Goal: Check status: Check status

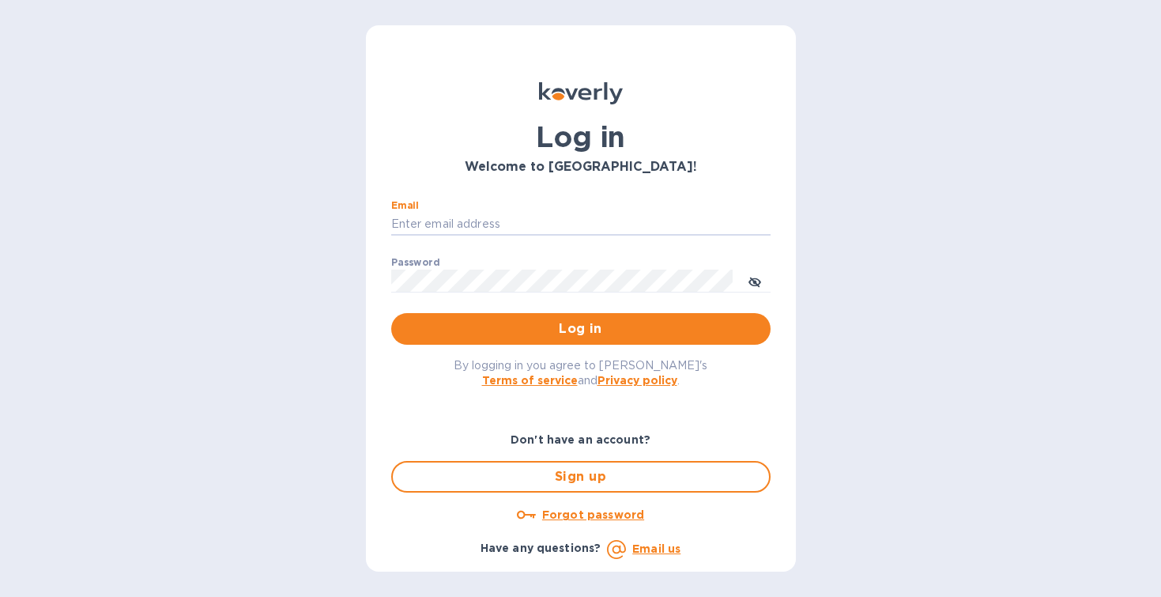
type input "evan@enjoynaturalspirit.com"
click at [580, 328] on button "Log in" at bounding box center [580, 329] width 379 height 32
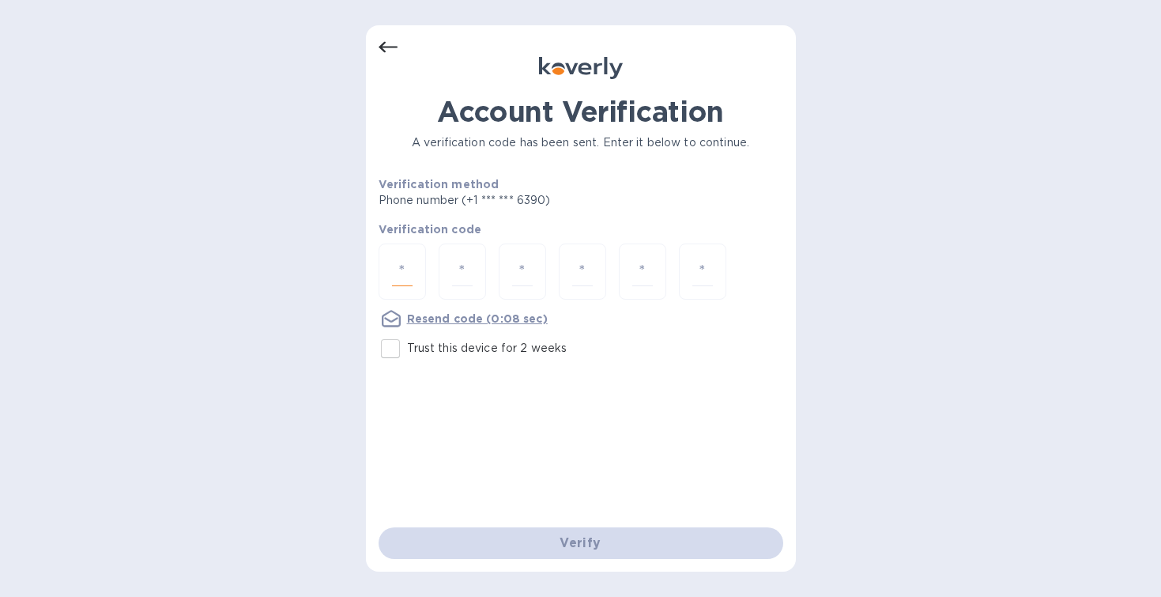
click at [392, 269] on input "number" at bounding box center [402, 271] width 21 height 29
type input "3"
type input "1"
type input "7"
type input "0"
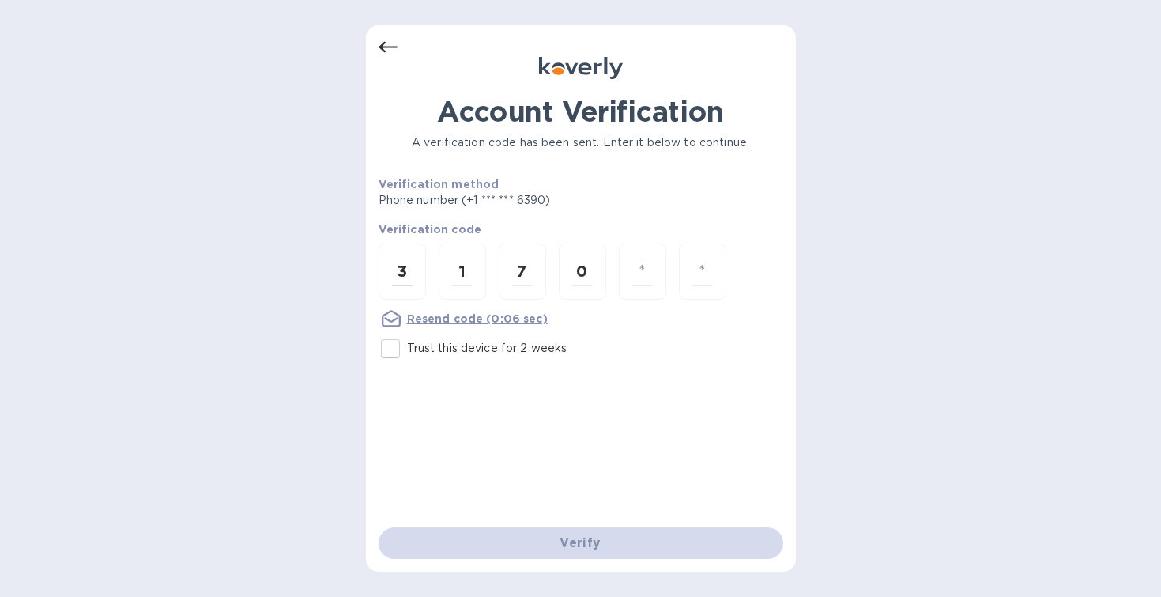
type input "0"
type input "8"
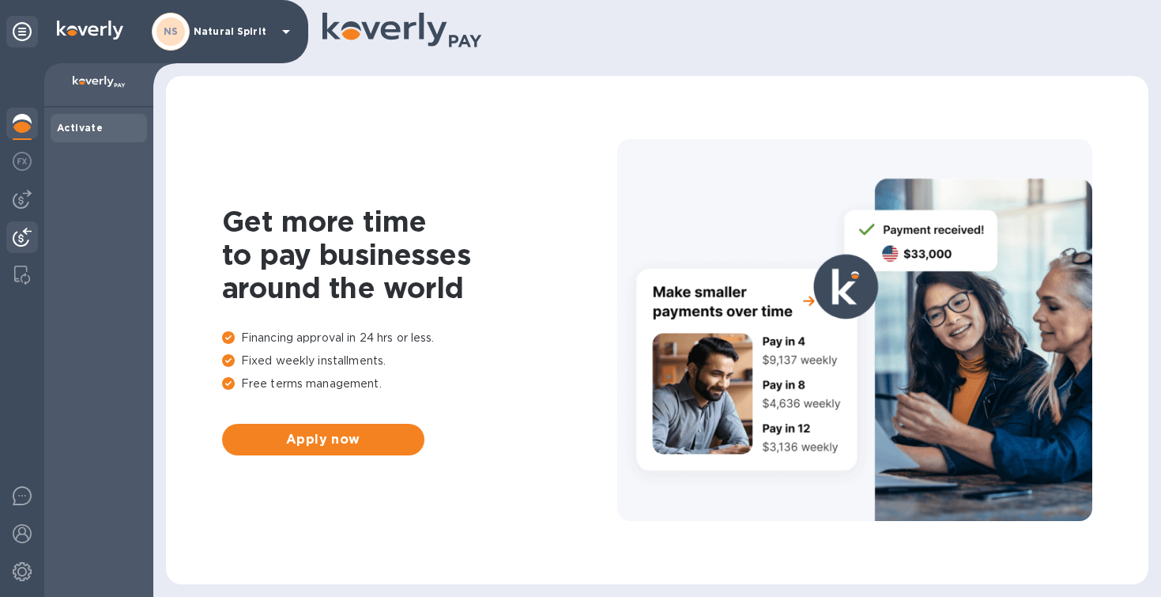
click at [22, 231] on img at bounding box center [22, 237] width 19 height 19
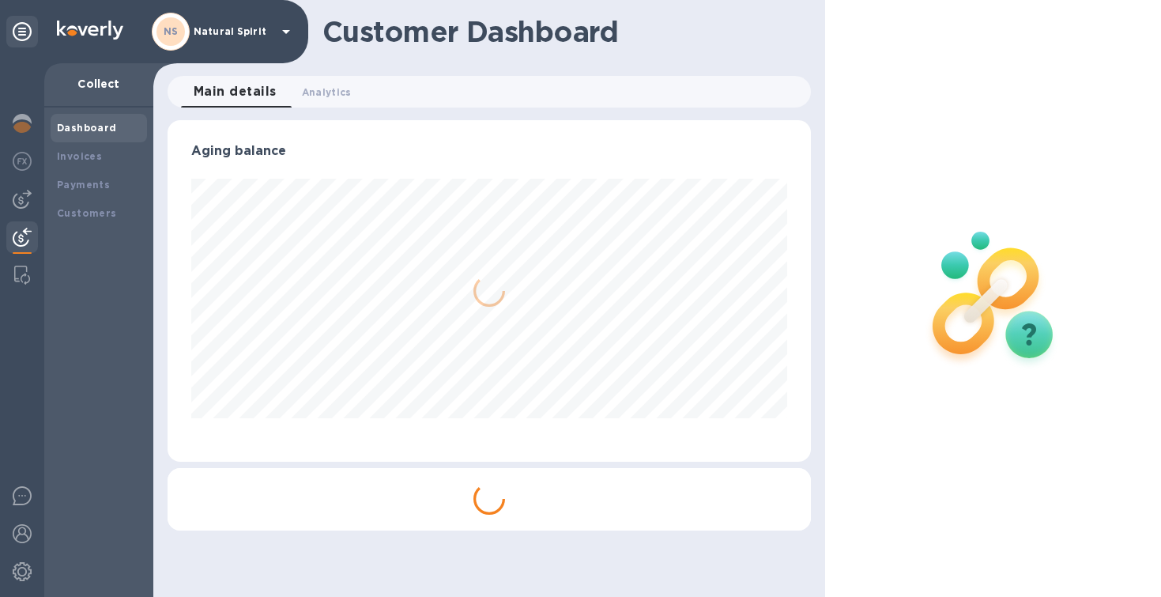
scroll to position [341, 643]
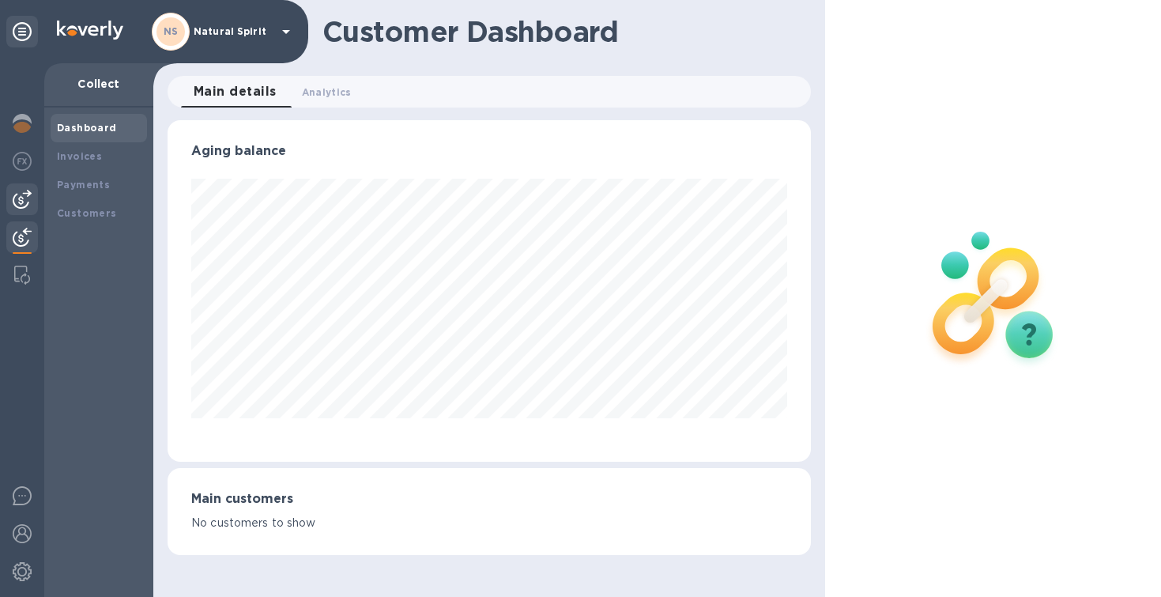
click at [28, 203] on img at bounding box center [22, 199] width 19 height 19
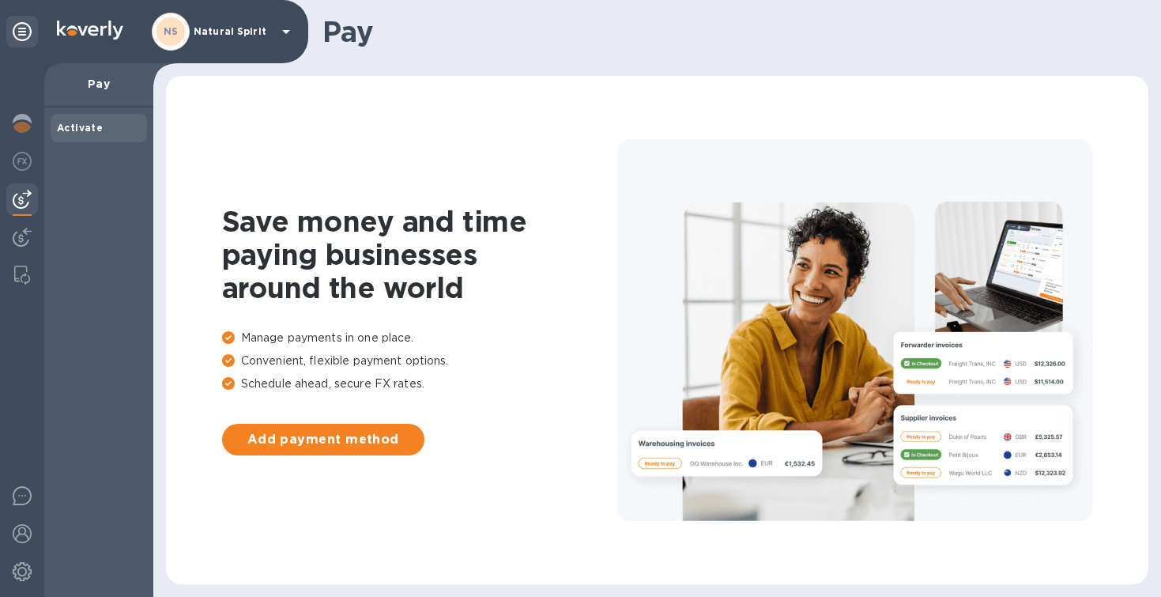
click at [26, 219] on div at bounding box center [22, 329] width 44 height 533
click at [25, 221] on div at bounding box center [22, 238] width 32 height 35
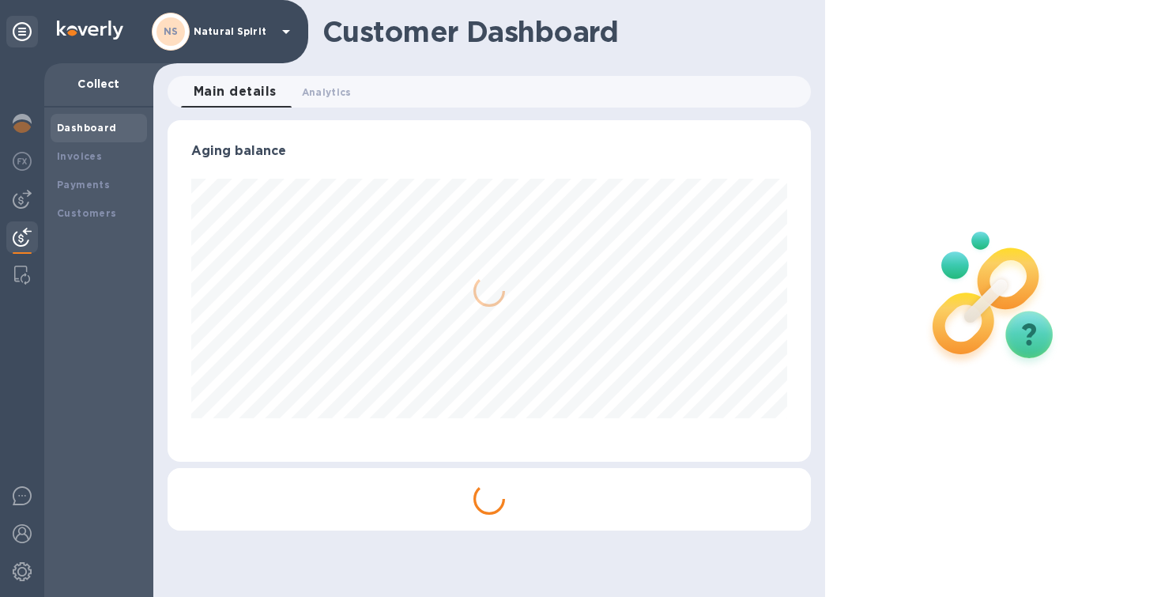
scroll to position [341, 643]
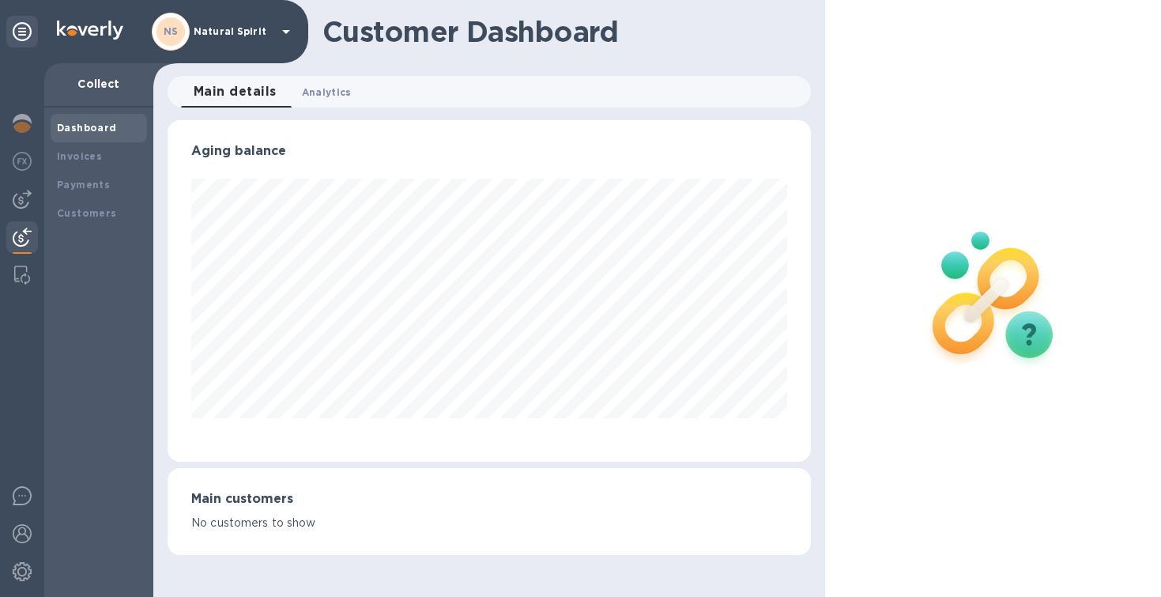
click at [326, 94] on span "Analytics 0" at bounding box center [327, 92] width 50 height 17
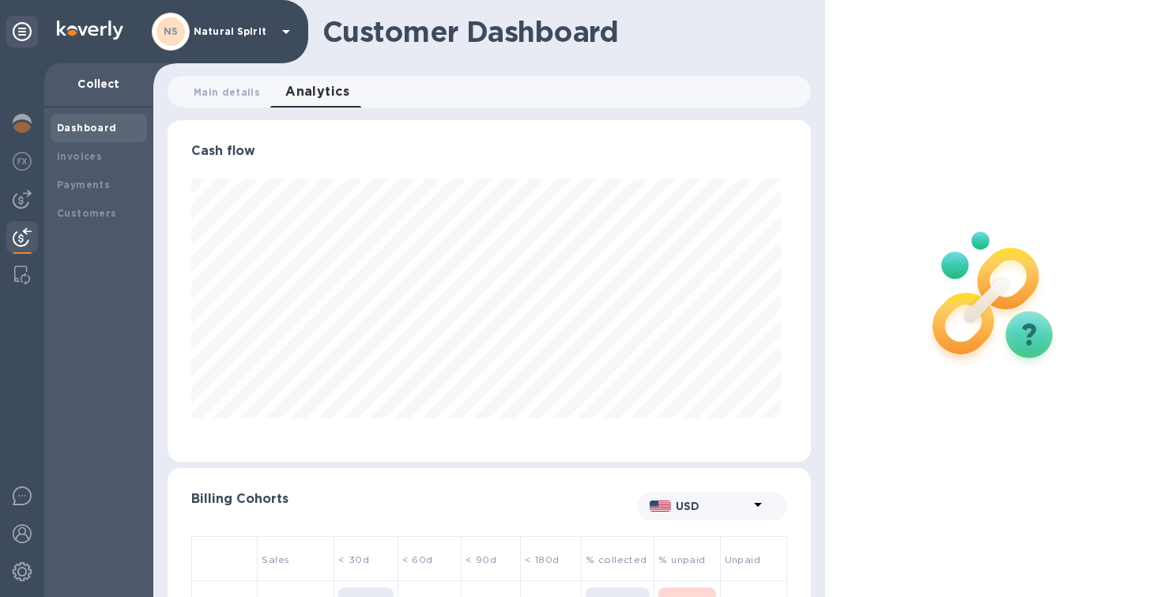
scroll to position [341, 637]
click at [92, 183] on b "Payments" at bounding box center [83, 185] width 53 height 12
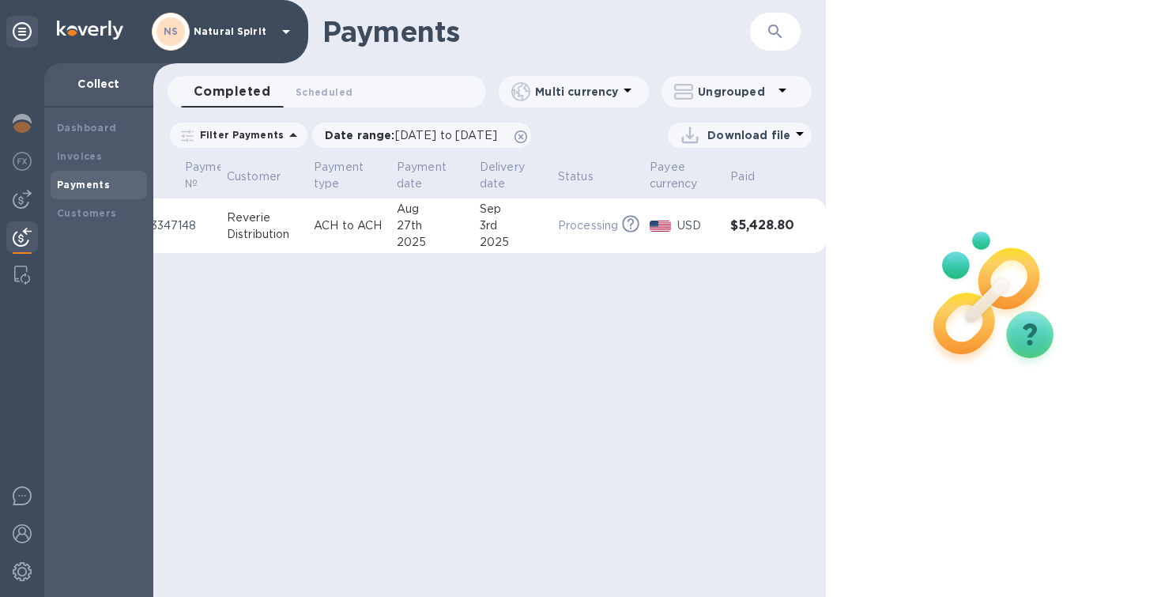
scroll to position [0, 68]
click at [558, 232] on p "Processing" at bounding box center [588, 225] width 60 height 17
